Goal: Information Seeking & Learning: Learn about a topic

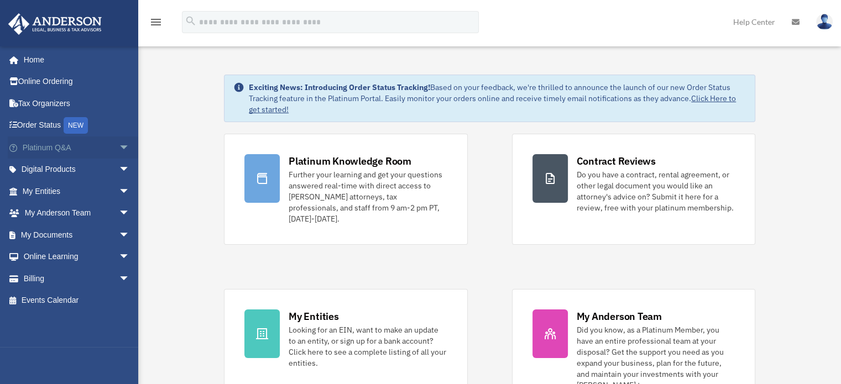
click at [119, 150] on span "arrow_drop_down" at bounding box center [130, 148] width 22 height 23
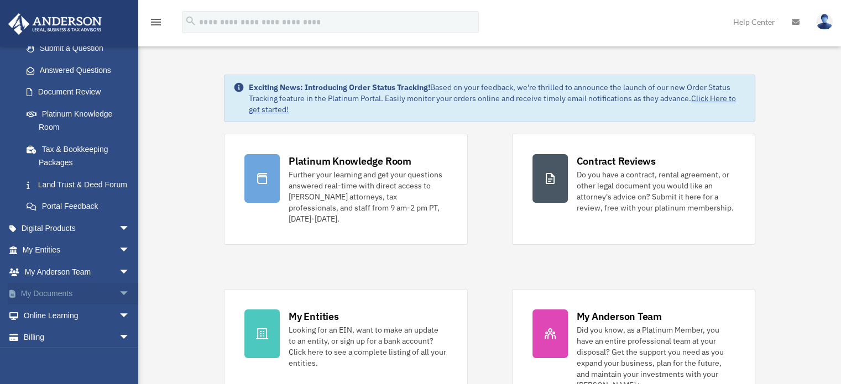
scroll to position [166, 0]
click at [70, 189] on link "Land Trust & Deed Forum" at bounding box center [80, 184] width 131 height 22
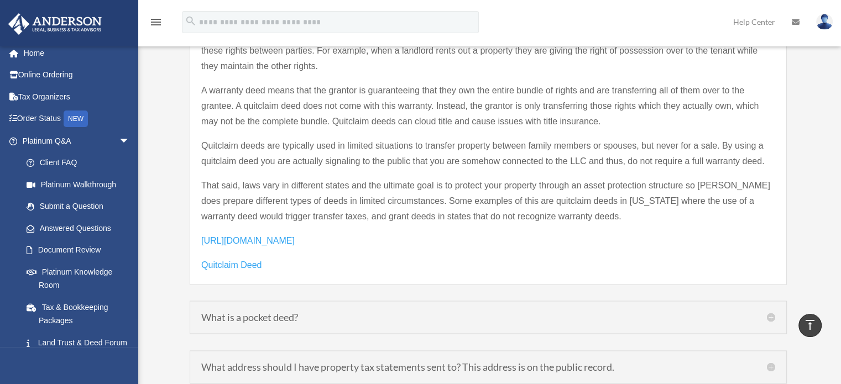
scroll to position [1664, 0]
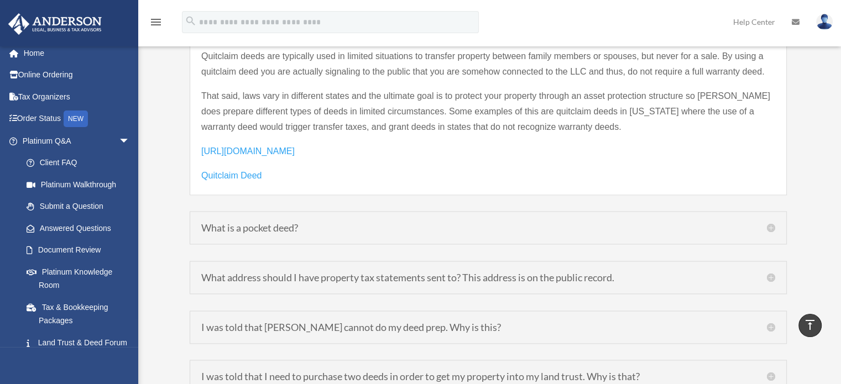
click at [770, 223] on h5 "What is a pocket deed?" at bounding box center [488, 228] width 574 height 10
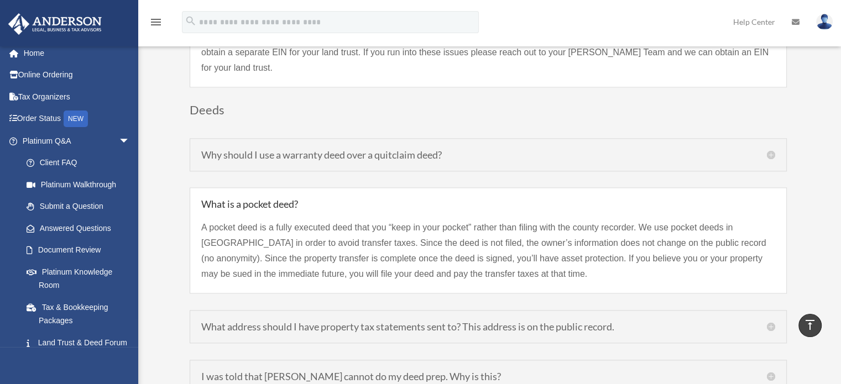
scroll to position [1412, 0]
